Goal: Use online tool/utility: Use online tool/utility

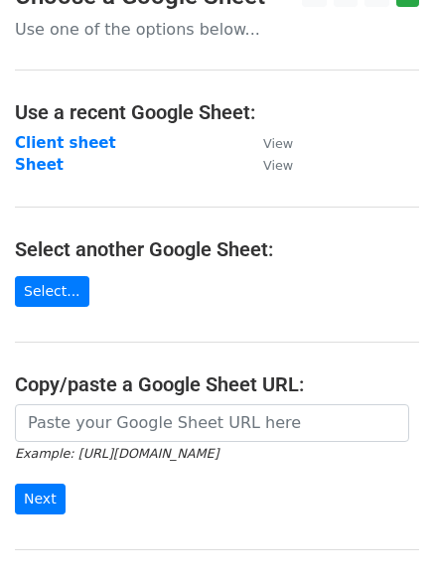
scroll to position [33, 0]
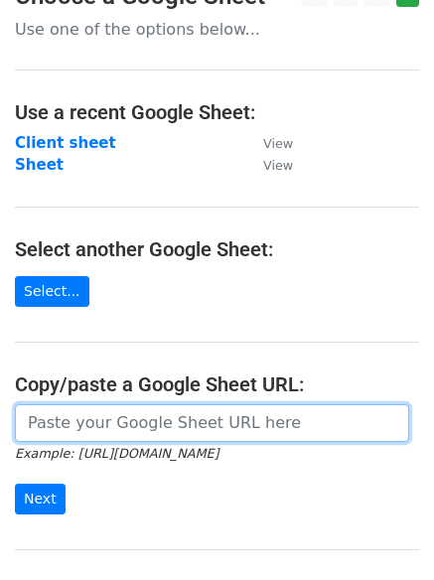
click at [81, 417] on input "url" at bounding box center [212, 424] width 395 height 38
paste input "[URL][DOMAIN_NAME]"
type input "[URL][DOMAIN_NAME]"
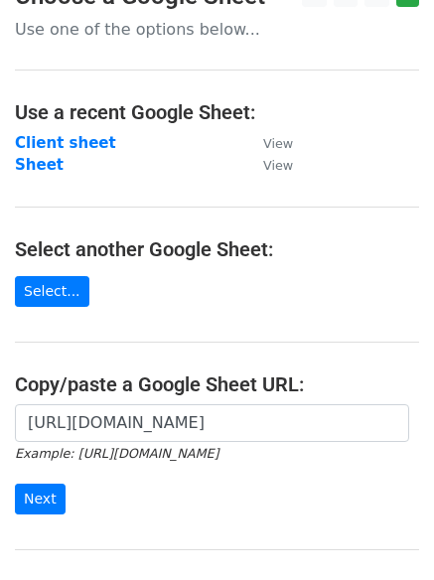
click at [52, 479] on form "[URL][DOMAIN_NAME] Example: [URL][DOMAIN_NAME] Next" at bounding box center [217, 460] width 405 height 111
click at [49, 491] on input "Next" at bounding box center [40, 499] width 51 height 31
